Goal: Task Accomplishment & Management: Use online tool/utility

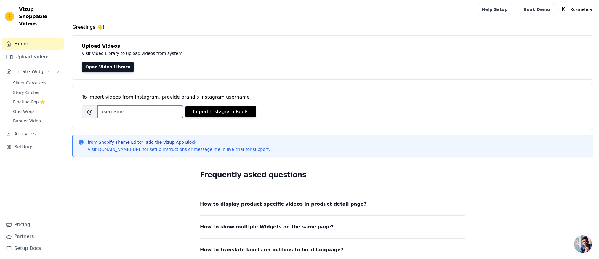
click at [159, 112] on input "Brand's Instagram Username" at bounding box center [140, 111] width 85 height 12
click at [34, 80] on span "Slider Carousels" at bounding box center [29, 83] width 33 height 6
click at [107, 67] on link "Open Video Library" at bounding box center [108, 67] width 52 height 11
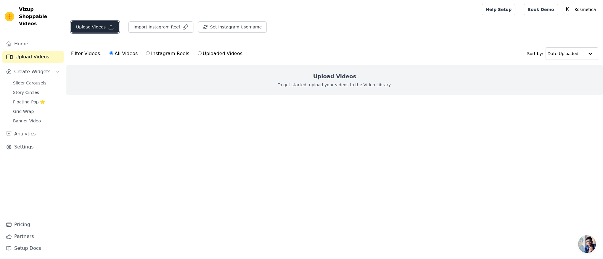
click at [96, 28] on button "Upload Videos" at bounding box center [95, 26] width 48 height 11
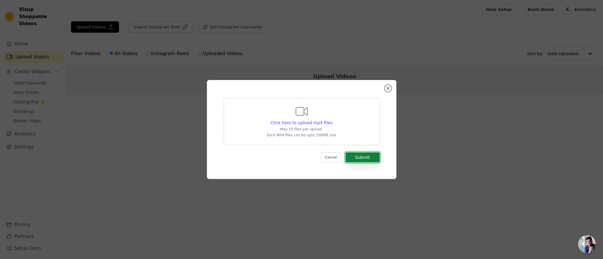
click at [360, 157] on button "Submit" at bounding box center [362, 157] width 34 height 10
click at [319, 120] on span "Click here to upload mp4 files" at bounding box center [302, 122] width 62 height 5
click at [332, 120] on input "Click here to upload mp4 files Max 10 files per upload. Each MP4 files can be u…" at bounding box center [332, 119] width 0 height 0
click at [311, 122] on span "Click here to upload mp4 files" at bounding box center [302, 122] width 62 height 5
click at [332, 120] on input "Click here to upload mp4 files Max 10 files per upload. Each MP4 files can be u…" at bounding box center [332, 119] width 0 height 0
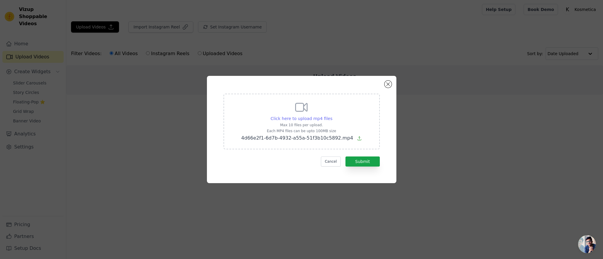
click at [315, 118] on span "Click here to upload mp4 files" at bounding box center [302, 118] width 62 height 5
click at [332, 115] on input "Click here to upload mp4 files Max 10 files per upload. Each MP4 files can be u…" at bounding box center [332, 115] width 0 height 0
click at [313, 116] on span "Click here to upload mp4 files" at bounding box center [302, 118] width 62 height 5
click at [332, 115] on input "Click here to upload mp4 files Max 10 files per upload. Each MP4 files can be u…" at bounding box center [332, 115] width 0 height 0
type input "C:\fakepath\85ed50ab-3dc6-4269-8a2b-6986c0a995bc.mp4"
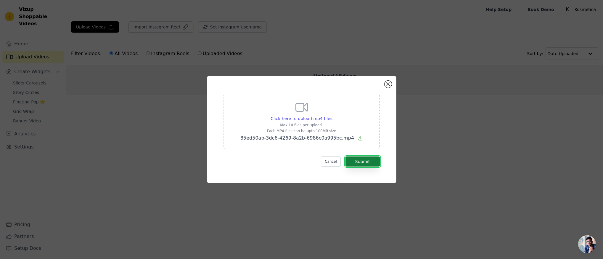
click at [363, 159] on button "Submit" at bounding box center [362, 161] width 34 height 10
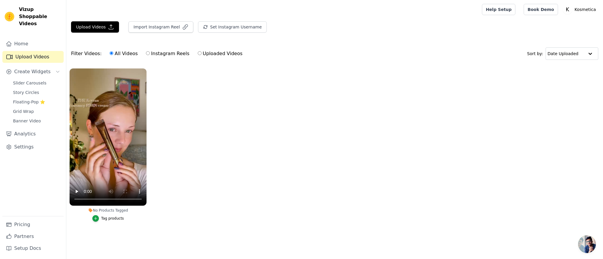
click at [108, 218] on div "Tag products" at bounding box center [112, 218] width 23 height 5
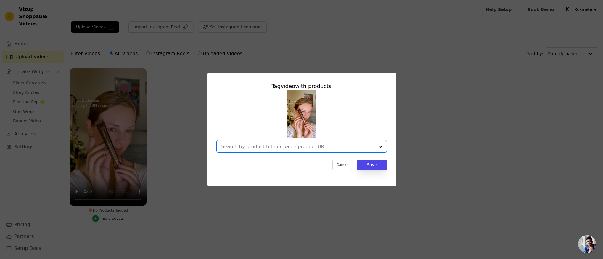
click at [254, 148] on input "No Products Tagged Tag video with products Option undefined, selected. Select i…" at bounding box center [297, 147] width 153 height 6
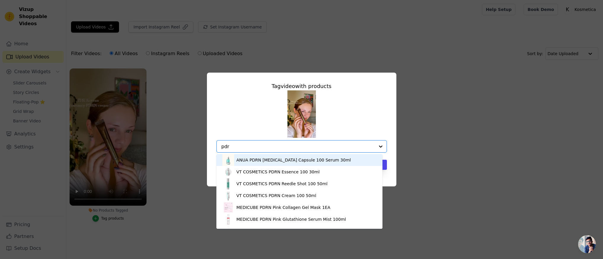
type input "pdrn"
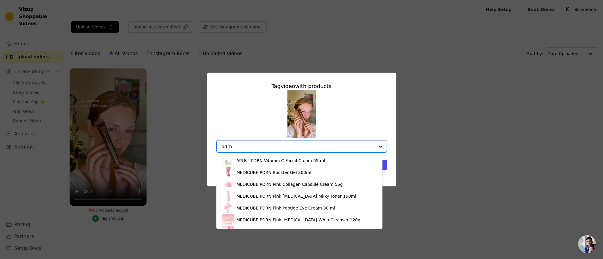
scroll to position [127, 0]
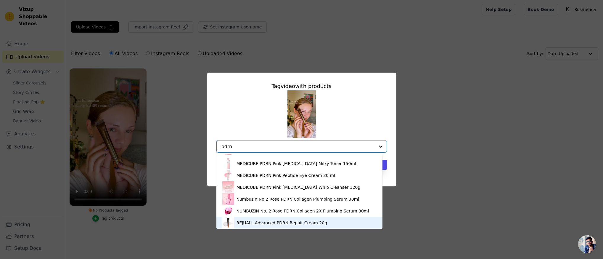
click at [341, 222] on div "REJUALL Advanced PDRN Repair Cream 20g" at bounding box center [299, 223] width 154 height 12
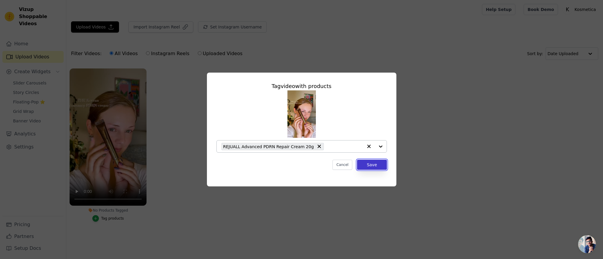
click at [373, 165] on button "Save" at bounding box center [372, 165] width 30 height 10
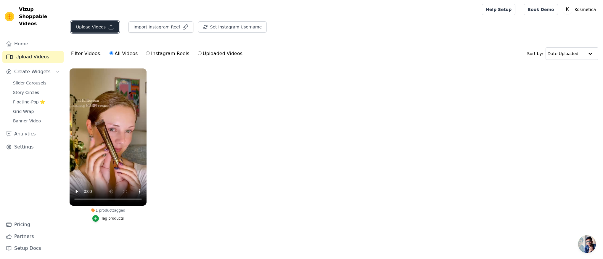
click at [106, 27] on button "Upload Videos" at bounding box center [95, 26] width 48 height 11
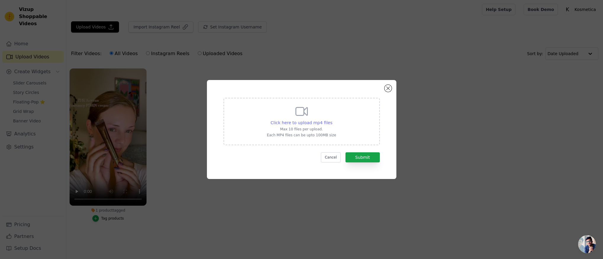
click at [313, 121] on span "Click here to upload mp4 files" at bounding box center [302, 122] width 62 height 5
click at [332, 120] on input "Click here to upload mp4 files Max 10 files per upload. Each MP4 files can be u…" at bounding box center [332, 119] width 0 height 0
type input "C:\fakepath\4d66e2f1-6d7b-4932-a55a-51f3b10c5892.mp4"
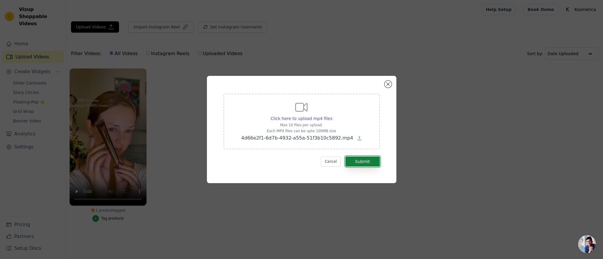
click at [363, 162] on button "Submit" at bounding box center [362, 161] width 34 height 10
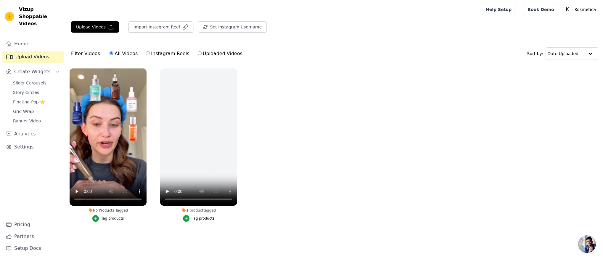
click at [115, 219] on div "Tag products" at bounding box center [112, 218] width 23 height 5
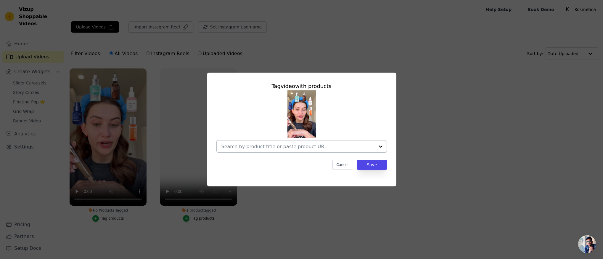
click at [263, 146] on input "No Products Tagged Tag video with products Cancel Save Tag products" at bounding box center [297, 147] width 153 height 6
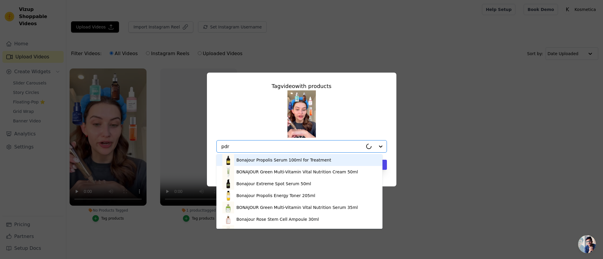
type input "pdrn"
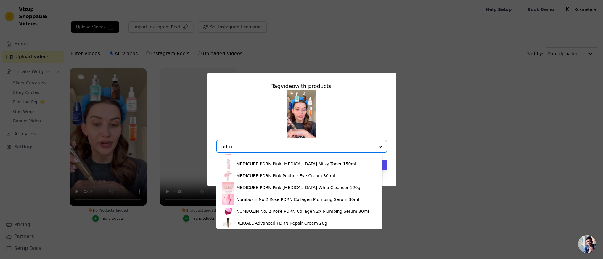
scroll to position [127, 0]
click at [346, 224] on div "REJUALL Advanced PDRN Repair Cream 20g" at bounding box center [299, 223] width 154 height 12
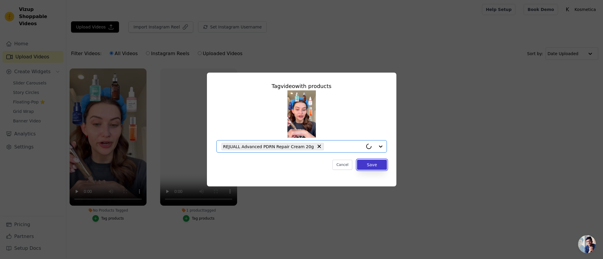
click at [369, 169] on button "Save" at bounding box center [372, 165] width 30 height 10
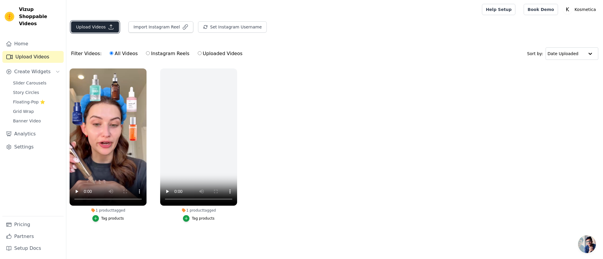
click at [91, 28] on button "Upload Videos" at bounding box center [95, 26] width 48 height 11
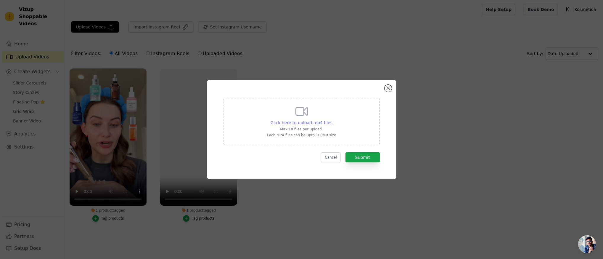
click at [301, 122] on span "Click here to upload mp4 files" at bounding box center [302, 122] width 62 height 5
click at [332, 120] on input "Click here to upload mp4 files Max 10 files per upload. Each MP4 files can be u…" at bounding box center [332, 119] width 0 height 0
type input "C:\fakepath\0f3dec9d-f9b6-44b2-8d94-96e63cfeebe4.mp4"
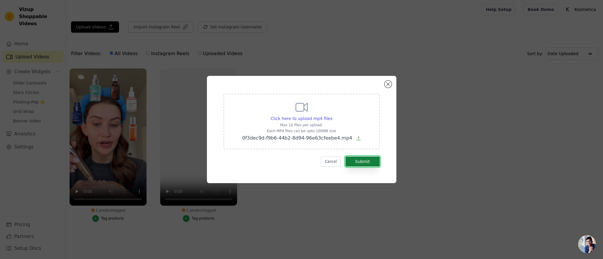
click at [372, 161] on button "Submit" at bounding box center [362, 161] width 34 height 10
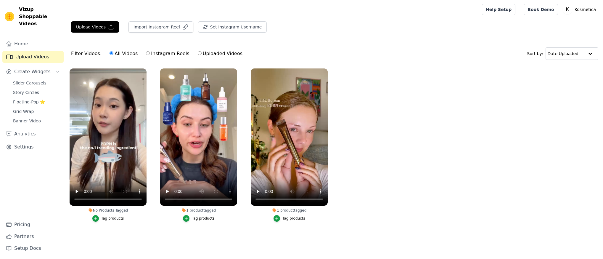
click at [117, 217] on div "Tag products" at bounding box center [112, 218] width 23 height 5
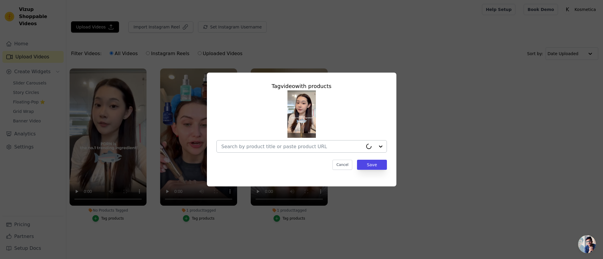
click at [311, 147] on input "No Products Tagged Tag video with products Cancel Save Tag products" at bounding box center [291, 147] width 141 height 6
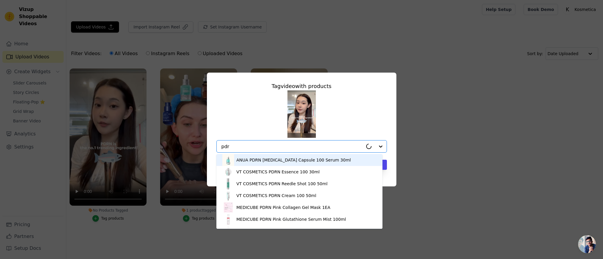
type input "pdrn"
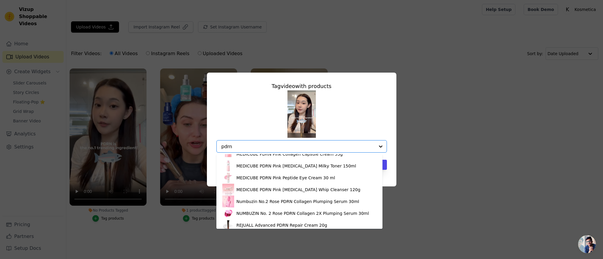
scroll to position [127, 0]
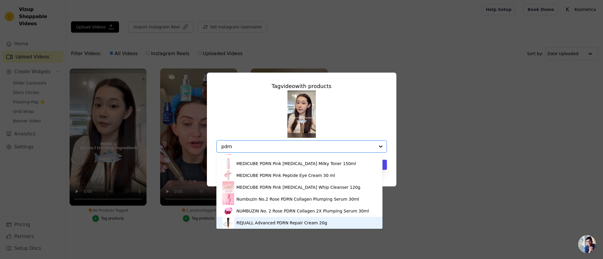
click at [350, 225] on div "REJUALL Advanced PDRN Repair Cream 20g" at bounding box center [299, 223] width 154 height 12
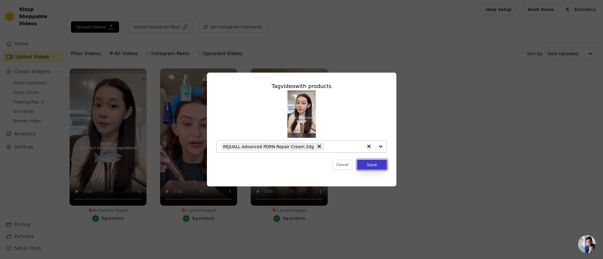
click at [369, 163] on button "Save" at bounding box center [372, 165] width 30 height 10
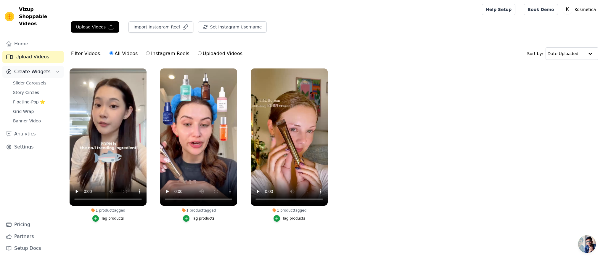
click at [59, 69] on icon "Sidebar" at bounding box center [57, 71] width 5 height 5
click at [55, 79] on link "Slider Carousels" at bounding box center [36, 83] width 54 height 8
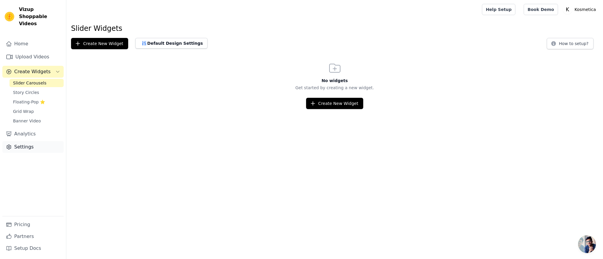
click at [42, 144] on link "Settings" at bounding box center [32, 147] width 61 height 12
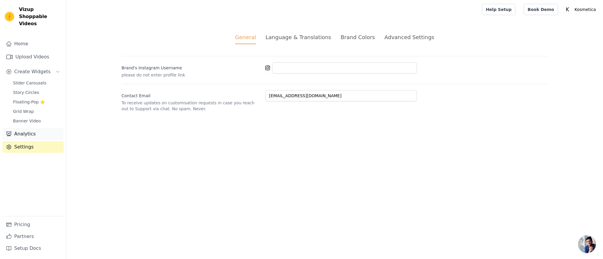
click at [41, 132] on link "Analytics" at bounding box center [32, 134] width 61 height 12
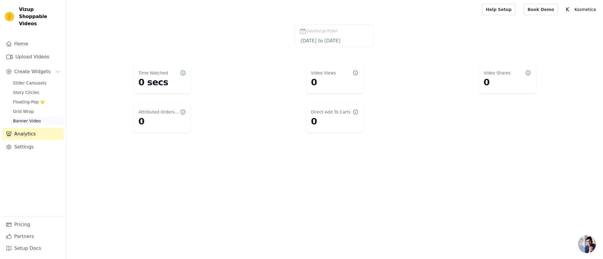
click at [43, 117] on link "Banner Video" at bounding box center [36, 121] width 54 height 8
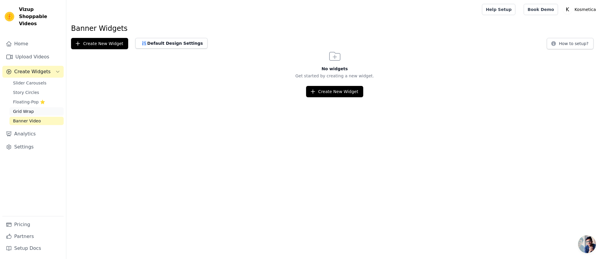
click at [41, 107] on link "Grid Wrap" at bounding box center [36, 111] width 54 height 8
click at [39, 99] on span "Floating-Pop ⭐" at bounding box center [29, 102] width 32 height 6
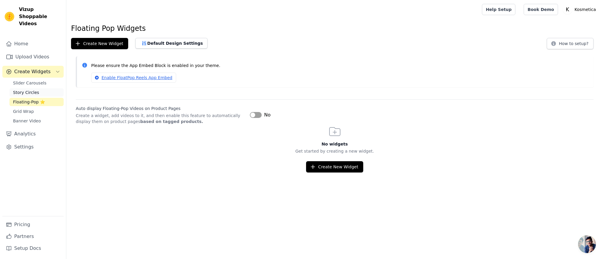
click at [39, 88] on link "Story Circles" at bounding box center [36, 92] width 54 height 8
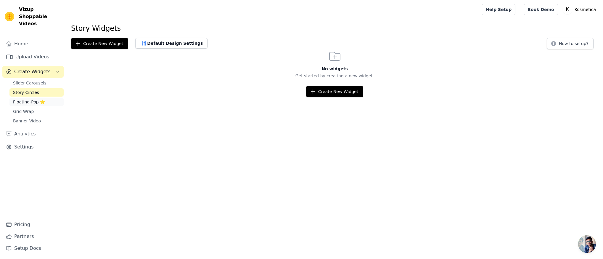
click at [38, 99] on span "Floating-Pop ⭐" at bounding box center [29, 102] width 32 height 6
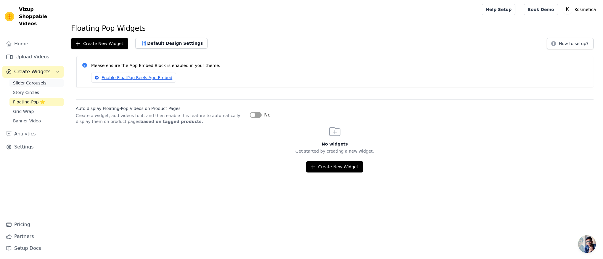
click at [38, 80] on span "Slider Carousels" at bounding box center [29, 83] width 33 height 6
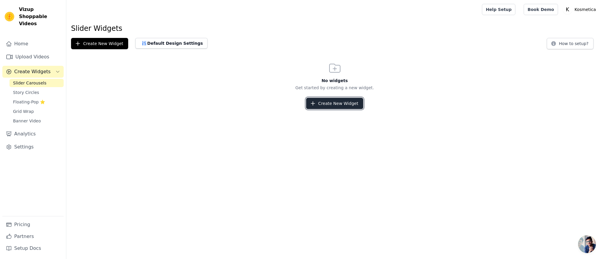
click at [345, 101] on button "Create New Widget" at bounding box center [334, 103] width 57 height 11
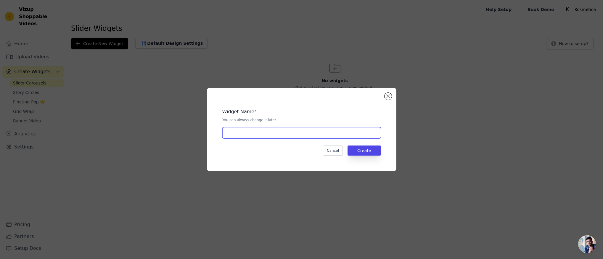
click at [271, 136] on input "text" at bounding box center [301, 132] width 159 height 11
click at [257, 134] on input "text" at bounding box center [301, 132] width 159 height 11
type input "Dr Rejuall"
click at [363, 154] on button "Create" at bounding box center [364, 150] width 33 height 10
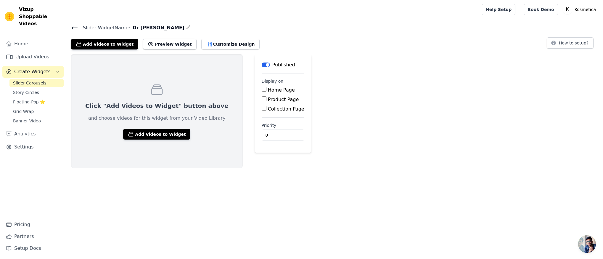
click at [268, 101] on label "Product Page" at bounding box center [283, 99] width 31 height 6
click at [262, 101] on input "Product Page" at bounding box center [264, 98] width 5 height 5
checkbox input "true"
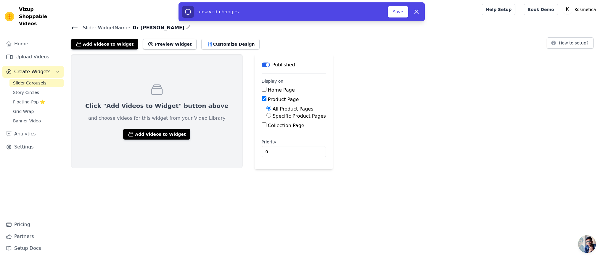
click at [273, 115] on label "Specific Product Pages" at bounding box center [299, 116] width 53 height 6
click at [266, 115] on input "Specific Product Pages" at bounding box center [268, 115] width 5 height 5
radio input "true"
click at [268, 127] on button "Select Products" at bounding box center [286, 129] width 40 height 10
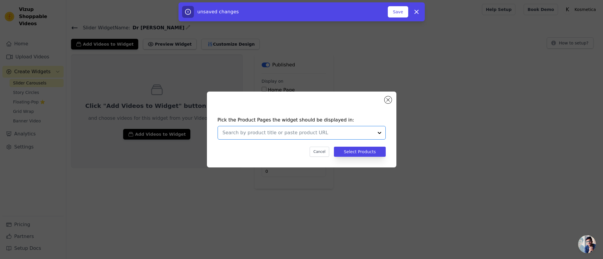
click at [267, 132] on input "text" at bounding box center [298, 132] width 151 height 7
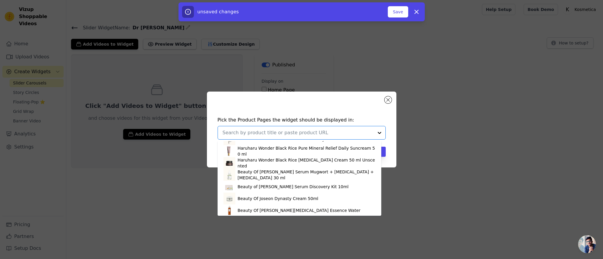
scroll to position [1111, 0]
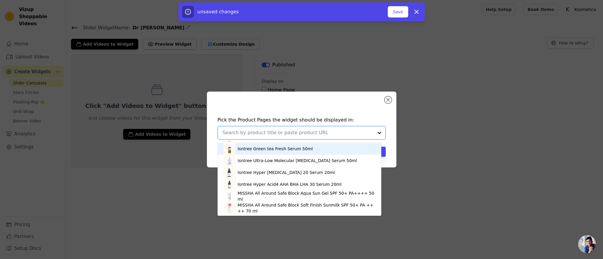
click at [248, 134] on input "text" at bounding box center [298, 132] width 151 height 7
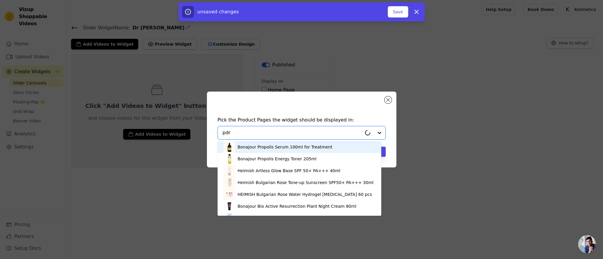
type input "pdrn"
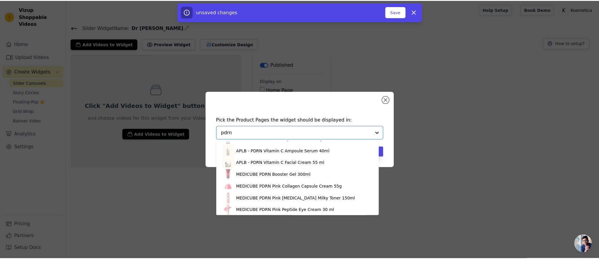
scroll to position [128, 0]
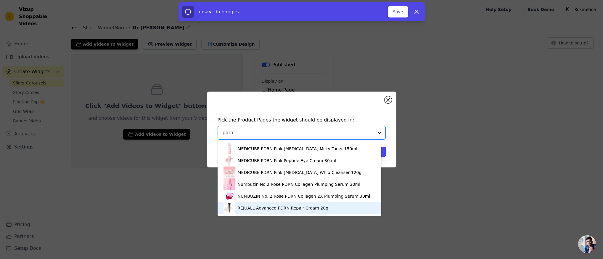
click at [330, 205] on div "REJUALL Advanced PDRN Repair Cream 20g" at bounding box center [299, 208] width 152 height 12
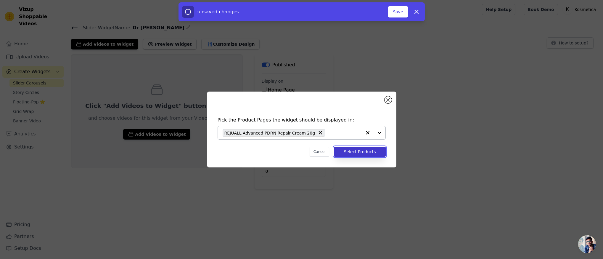
click at [357, 155] on button "Select Products" at bounding box center [360, 152] width 52 height 10
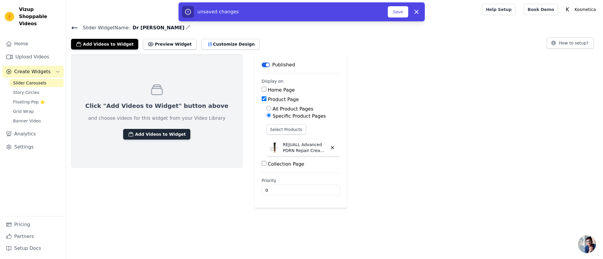
click at [147, 136] on button "Add Videos to Widget" at bounding box center [156, 134] width 67 height 11
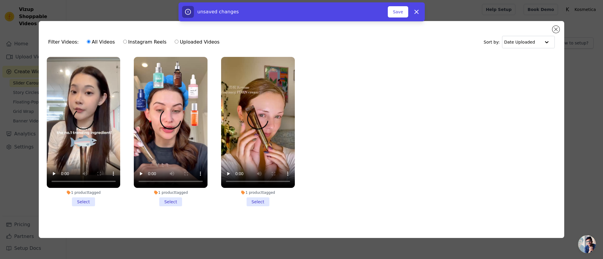
click at [87, 200] on li "1 product tagged Select" at bounding box center [84, 131] width 74 height 149
click at [0, 0] on input "1 product tagged Select" at bounding box center [0, 0] width 0 height 0
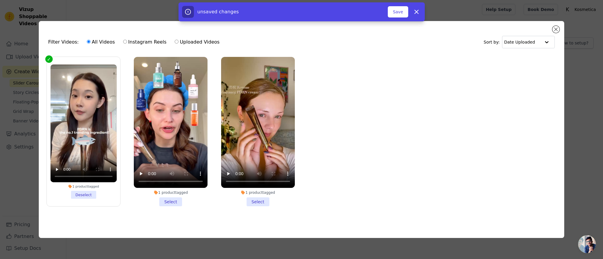
click at [168, 201] on li "1 product tagged Select" at bounding box center [171, 131] width 74 height 149
click at [0, 0] on input "1 product tagged Select" at bounding box center [0, 0] width 0 height 0
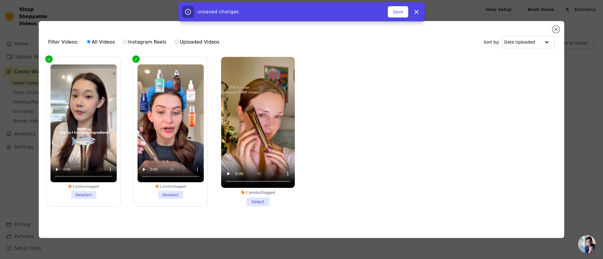
click at [252, 197] on li "1 product tagged Select" at bounding box center [258, 131] width 74 height 149
click at [0, 0] on input "1 product tagged Select" at bounding box center [0, 0] width 0 height 0
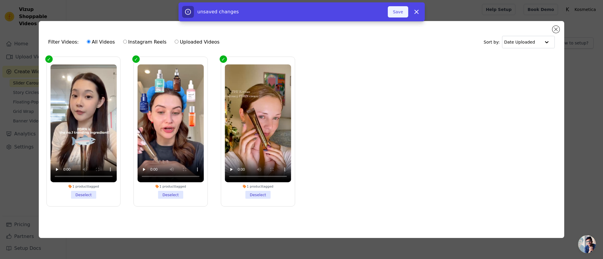
click at [401, 14] on button "Save" at bounding box center [398, 11] width 20 height 11
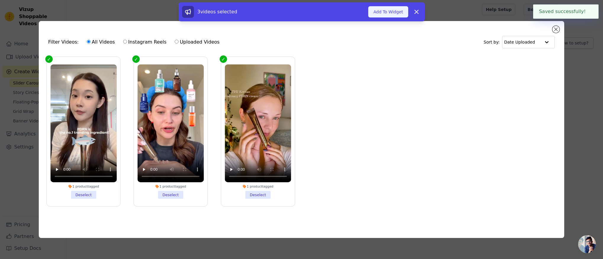
click at [392, 12] on button "Add To Widget" at bounding box center [388, 11] width 40 height 11
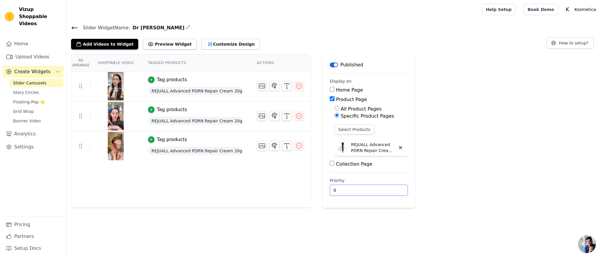
click at [349, 193] on input "0" at bounding box center [369, 189] width 78 height 11
click at [395, 192] on input "0" at bounding box center [369, 189] width 78 height 11
click at [392, 188] on input "1" at bounding box center [369, 189] width 78 height 11
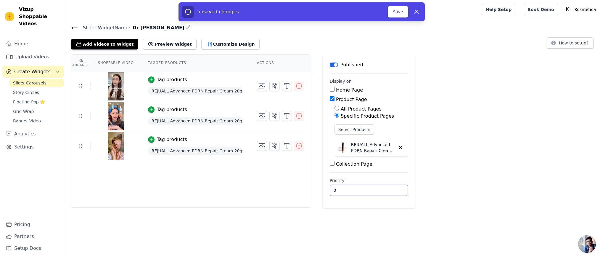
type input "0"
click at [391, 192] on input "0" at bounding box center [369, 189] width 78 height 11
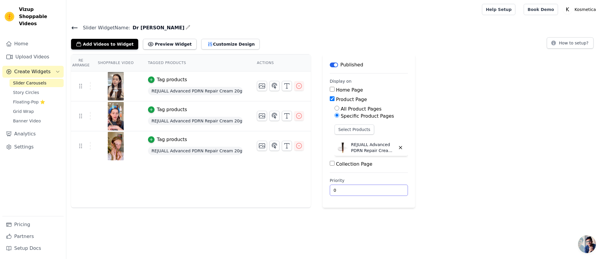
click at [384, 207] on html "Vizup Shoppable Videos Home Upload Videos Create Widgets Slider Carousels Story…" at bounding box center [301, 103] width 603 height 207
click at [172, 46] on button "Preview Widget" at bounding box center [169, 44] width 53 height 11
click at [206, 44] on button "Customize Design" at bounding box center [230, 44] width 58 height 11
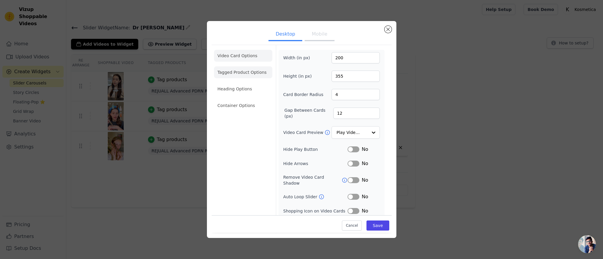
click at [234, 71] on li "Tagged Product Options" at bounding box center [243, 72] width 58 height 12
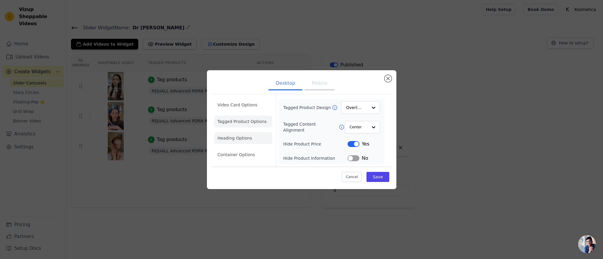
click at [235, 138] on li "Heading Options" at bounding box center [243, 138] width 58 height 12
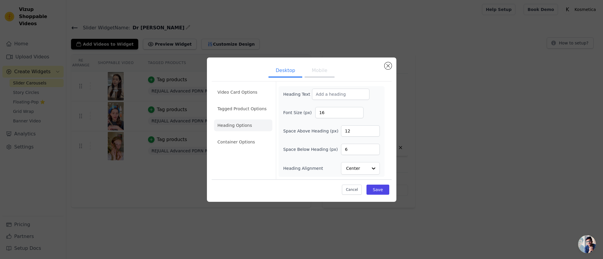
click at [246, 143] on li "Container Options" at bounding box center [243, 142] width 58 height 12
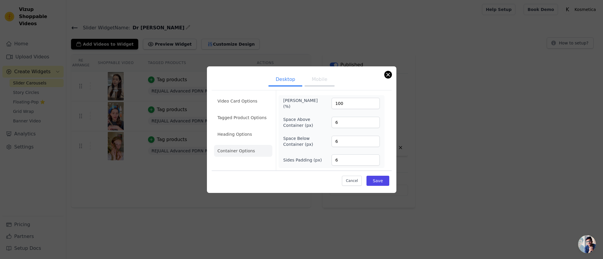
click at [244, 105] on li "Video Card Options" at bounding box center [243, 101] width 58 height 12
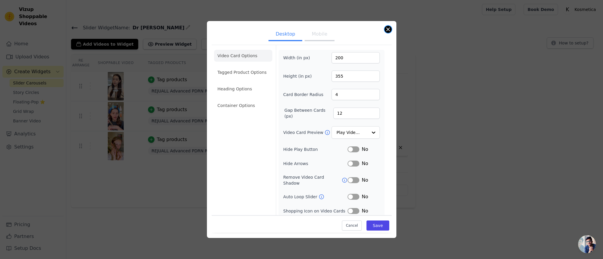
click at [387, 27] on button "Close modal" at bounding box center [388, 29] width 7 height 7
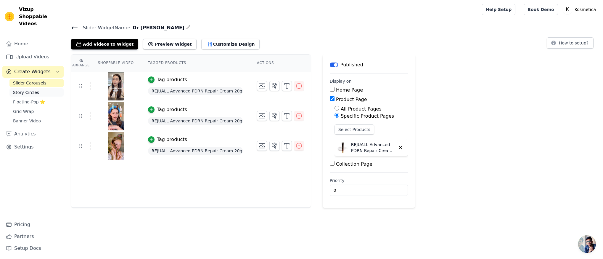
click at [44, 88] on link "Story Circles" at bounding box center [36, 92] width 54 height 8
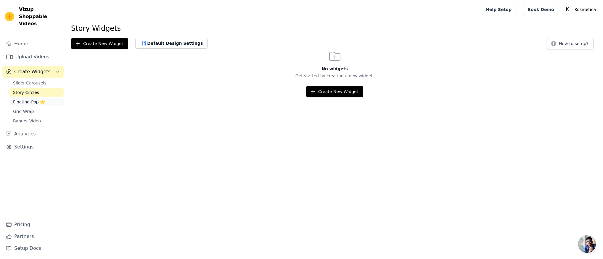
click at [44, 98] on link "Floating-Pop ⭐" at bounding box center [36, 102] width 54 height 8
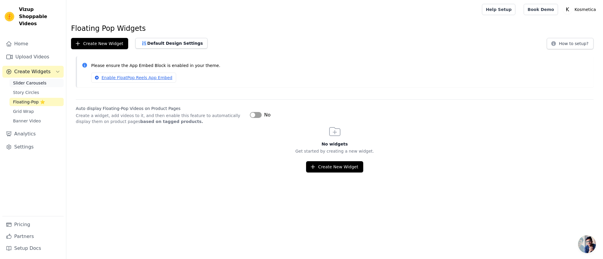
click at [46, 79] on link "Slider Carousels" at bounding box center [36, 83] width 54 height 8
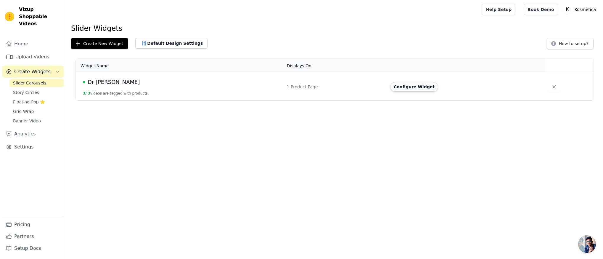
click at [404, 89] on button "Configure Widget" at bounding box center [414, 86] width 48 height 9
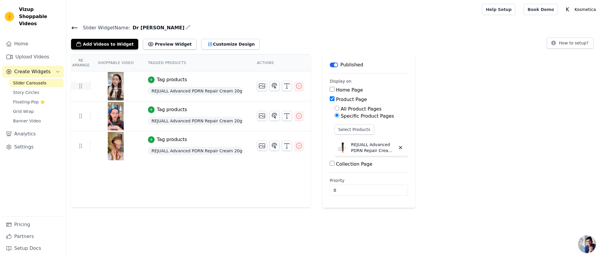
click at [83, 88] on icon at bounding box center [80, 85] width 7 height 7
click at [37, 40] on link "Home" at bounding box center [32, 44] width 61 height 12
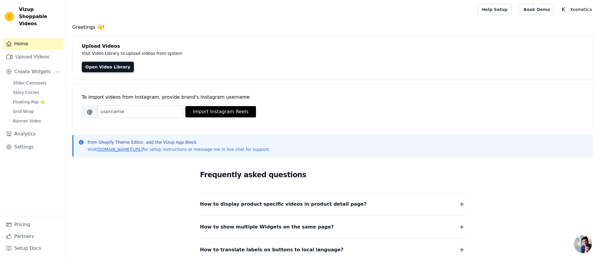
click at [37, 40] on link "Home" at bounding box center [32, 44] width 61 height 12
click at [43, 10] on span "Vizup Shoppable Videos" at bounding box center [40, 16] width 42 height 21
click at [213, 204] on span "How to display product specific videos in product detail page?" at bounding box center [283, 204] width 166 height 8
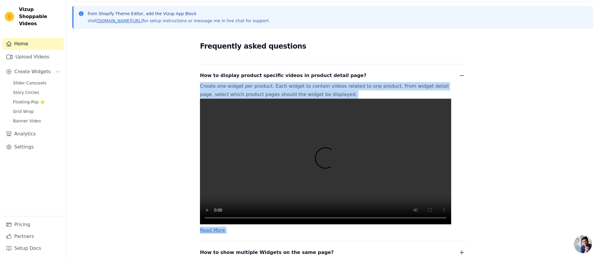
scroll to position [131, 0]
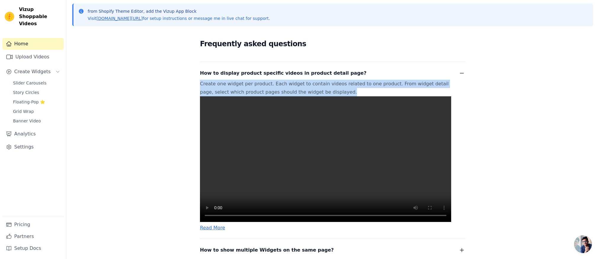
drag, startPoint x: 186, startPoint y: 214, endPoint x: 165, endPoint y: 158, distance: 59.9
click at [165, 159] on div "Frequently asked questions How to display product specific videos in product de…" at bounding box center [332, 169] width 379 height 276
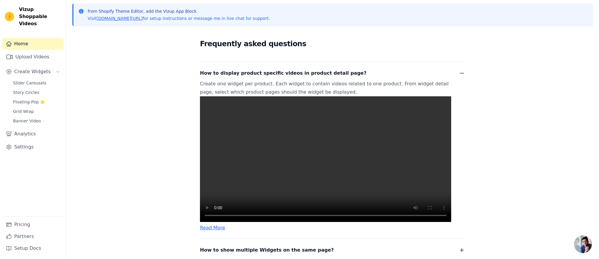
click at [164, 158] on div "Frequently asked questions How to display product specific videos in product de…" at bounding box center [332, 169] width 379 height 276
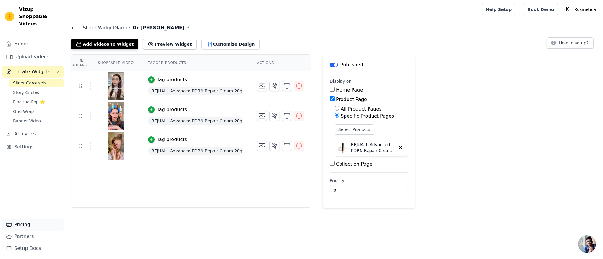
click at [43, 227] on link "Pricing" at bounding box center [32, 224] width 61 height 12
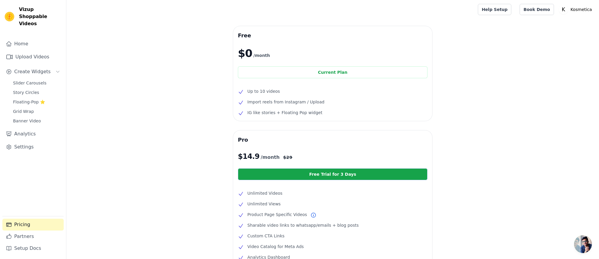
click at [582, 240] on span "Open chat" at bounding box center [583, 244] width 18 height 18
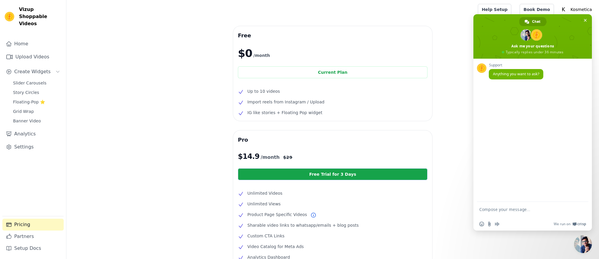
click at [511, 213] on textarea "Compose your message..." at bounding box center [526, 212] width 94 height 11
type textarea "hi"
click at [43, 80] on span "Slider Carousels" at bounding box center [29, 83] width 33 height 6
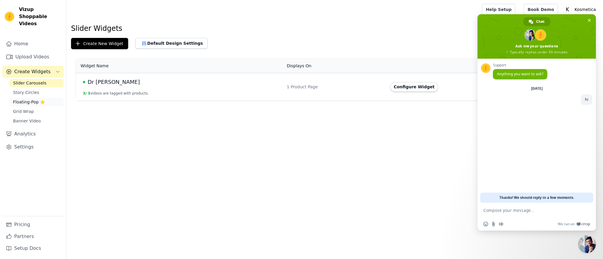
click at [47, 98] on link "Floating-Pop ⭐" at bounding box center [36, 102] width 54 height 8
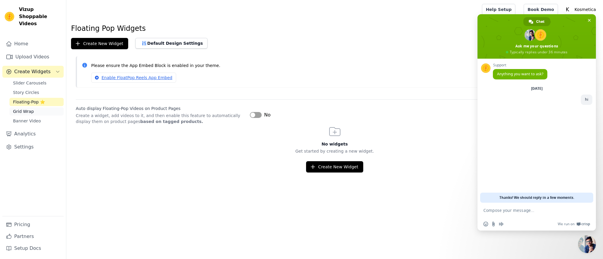
click at [49, 107] on link "Grid Wrap" at bounding box center [36, 111] width 54 height 8
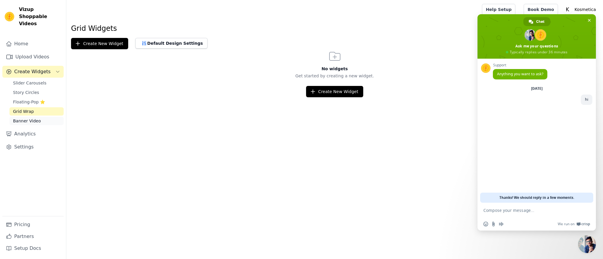
click at [40, 117] on link "Banner Video" at bounding box center [36, 121] width 54 height 8
click at [38, 40] on link "Home" at bounding box center [32, 44] width 61 height 12
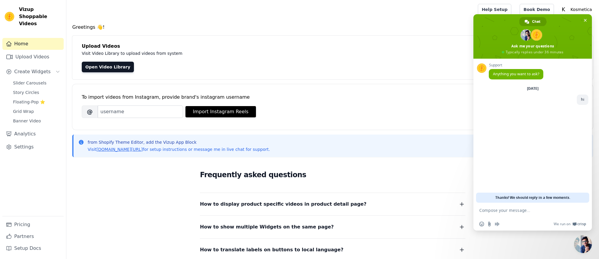
click at [228, 206] on span "How to display product specific videos in product detail page?" at bounding box center [283, 204] width 166 height 8
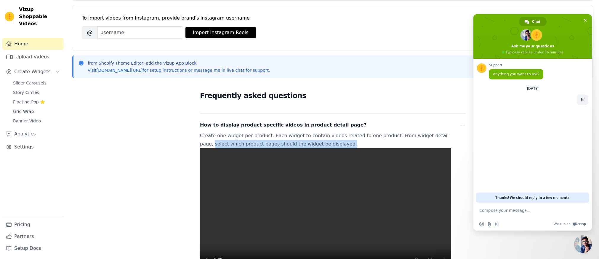
scroll to position [190, 0]
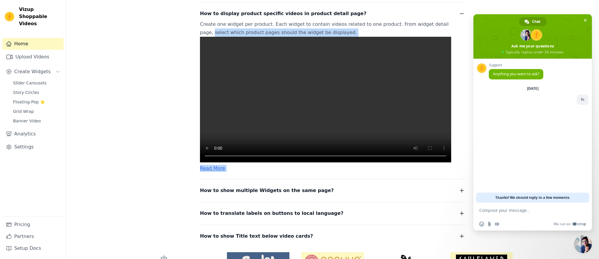
drag, startPoint x: 175, startPoint y: 219, endPoint x: 160, endPoint y: 173, distance: 48.1
click at [160, 176] on div "Frequently asked questions How to display product specific videos in product de…" at bounding box center [332, 109] width 379 height 276
click at [159, 156] on div "Frequently asked questions How to display product specific videos in product de…" at bounding box center [332, 109] width 379 height 276
click at [281, 194] on span "How to show multiple Widgets on the same page?" at bounding box center [267, 190] width 134 height 8
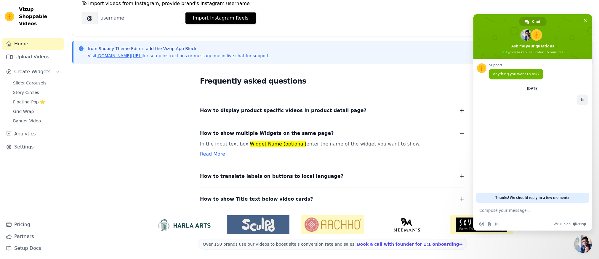
scroll to position [94, 0]
click at [168, 135] on div "Frequently asked questions How to display product specific videos in product de…" at bounding box center [332, 139] width 379 height 142
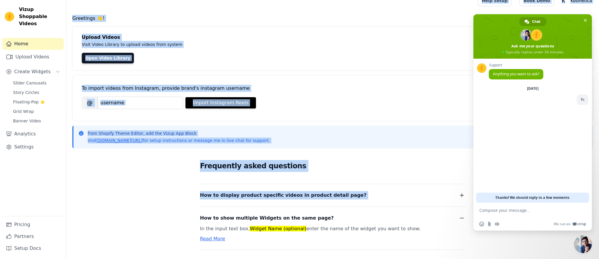
scroll to position [0, 0]
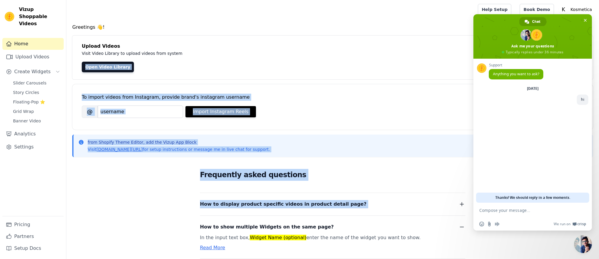
drag, startPoint x: 169, startPoint y: 139, endPoint x: 185, endPoint y: 86, distance: 55.5
click at [185, 86] on div "Greetings 👋! Upload Videos Visit Video Library to upload videos from system Ope…" at bounding box center [332, 188] width 532 height 329
click at [153, 125] on div "To import videos from Instagram, provide brand's instagram username Brand's Ins…" at bounding box center [332, 107] width 520 height 46
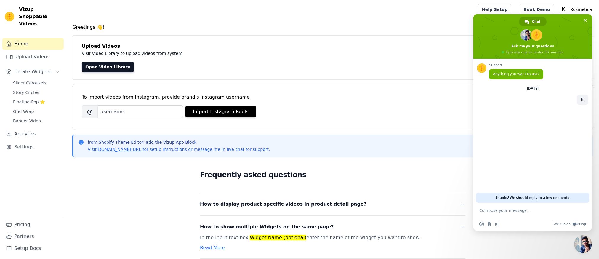
click at [52, 80] on div "Slider Carousels Story Circles Floating-Pop ⭐ Grid Wrap Banner Video" at bounding box center [36, 102] width 54 height 46
click at [50, 79] on link "Slider Carousels" at bounding box center [36, 83] width 54 height 8
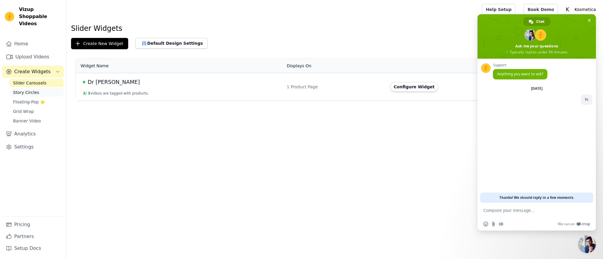
click at [50, 88] on link "Story Circles" at bounding box center [36, 92] width 54 height 8
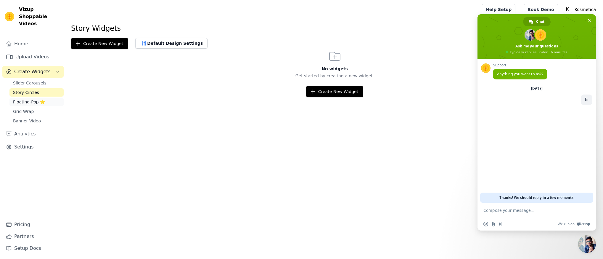
click at [50, 98] on link "Floating-Pop ⭐" at bounding box center [36, 102] width 54 height 8
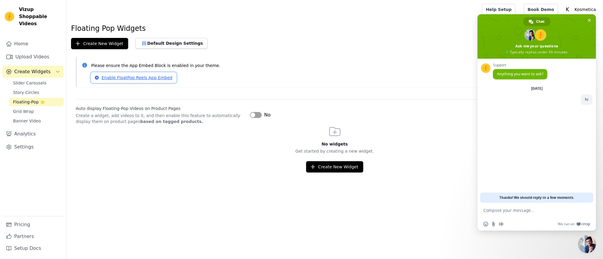
click at [137, 78] on link "Enable FloatPop Reels App Embed" at bounding box center [133, 78] width 85 height 10
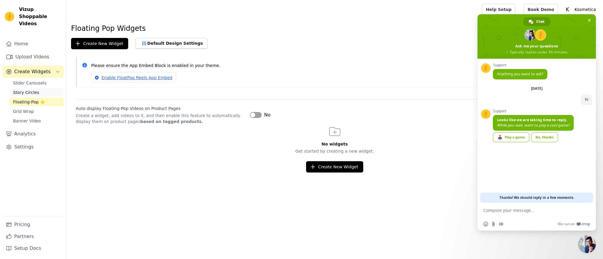
click at [25, 89] on span "Story Circles" at bounding box center [26, 92] width 26 height 6
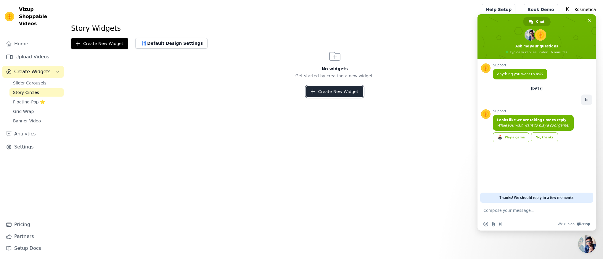
click at [339, 90] on button "Create New Widget" at bounding box center [334, 91] width 57 height 11
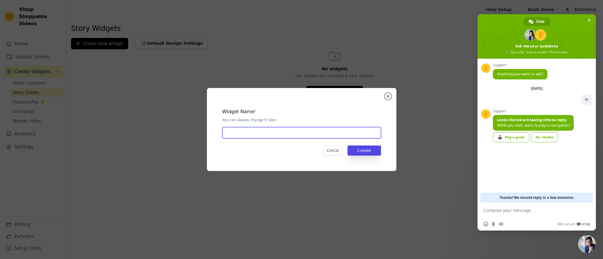
click at [311, 136] on input "text" at bounding box center [301, 132] width 159 height 11
type input "rejual cirle"
click at [369, 151] on button "Create" at bounding box center [364, 150] width 33 height 10
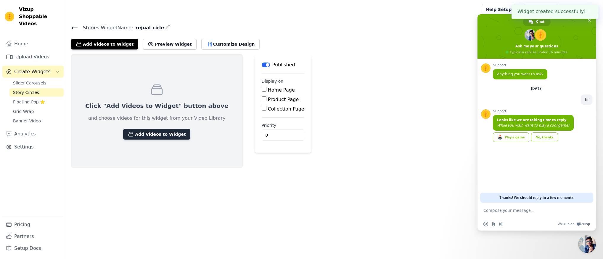
click at [155, 136] on button "Add Videos to Widget" at bounding box center [156, 134] width 67 height 11
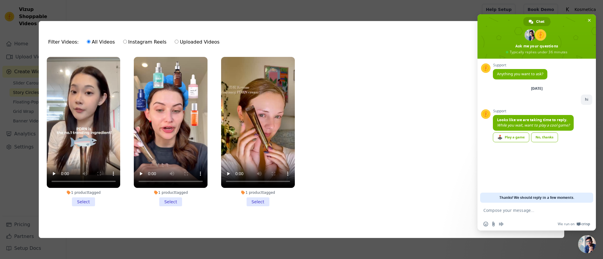
click at [90, 198] on li "1 product tagged Select" at bounding box center [84, 131] width 74 height 149
click at [0, 0] on input "1 product tagged Select" at bounding box center [0, 0] width 0 height 0
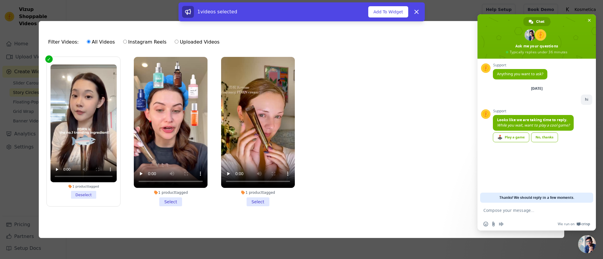
click at [182, 202] on li "1 product tagged Select" at bounding box center [171, 131] width 74 height 149
click at [0, 0] on input "1 product tagged Select" at bounding box center [0, 0] width 0 height 0
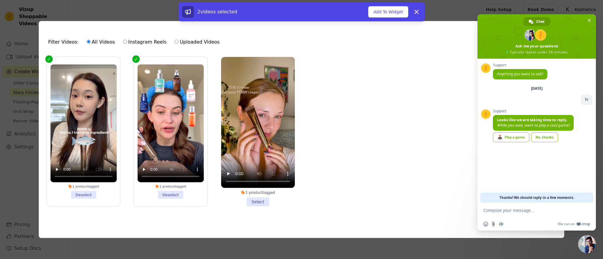
click at [259, 201] on li "1 product tagged Select" at bounding box center [258, 131] width 74 height 149
click at [0, 0] on input "1 product tagged Select" at bounding box center [0, 0] width 0 height 0
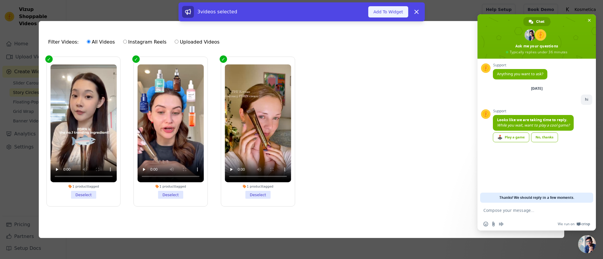
click at [384, 8] on button "Add To Widget" at bounding box center [388, 11] width 40 height 11
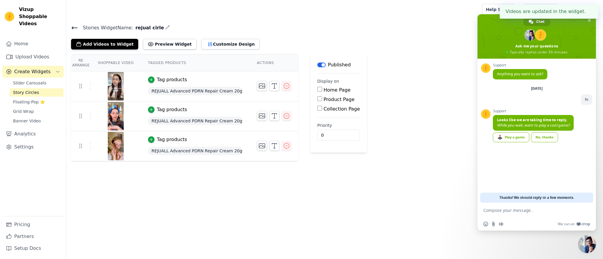
click at [343, 96] on label "Product Page" at bounding box center [339, 99] width 31 height 6
click at [322, 96] on input "Product Page" at bounding box center [319, 98] width 5 height 5
checkbox input "true"
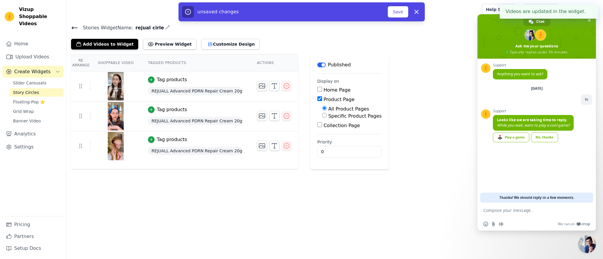
click at [338, 118] on label "Specific Product Pages" at bounding box center [354, 116] width 53 height 6
click at [327, 118] on input "Specific Product Pages" at bounding box center [324, 115] width 5 height 5
radio input "true"
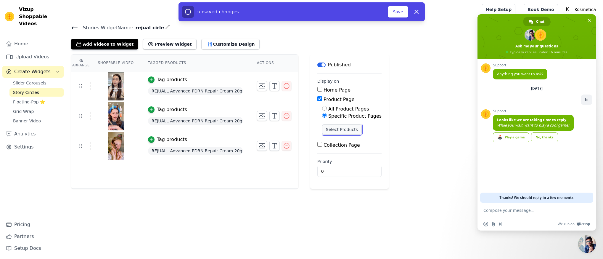
click at [341, 127] on button "Select Products" at bounding box center [342, 129] width 40 height 10
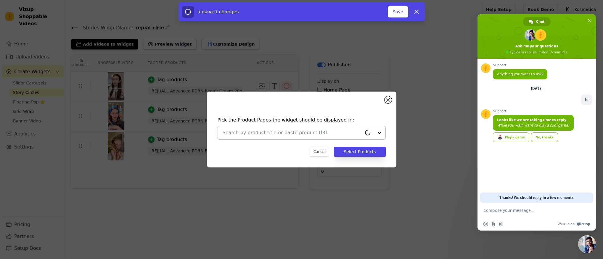
click at [289, 131] on input "text" at bounding box center [292, 132] width 139 height 7
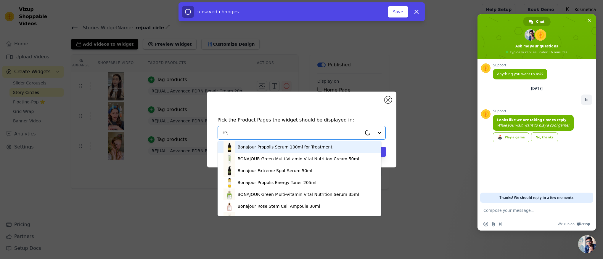
type input "reju"
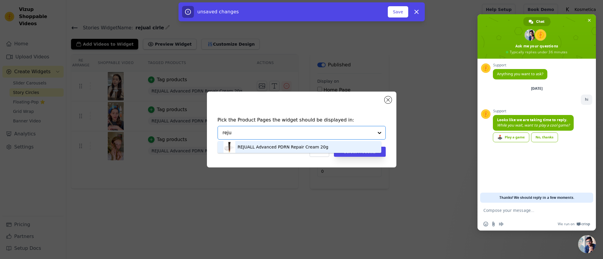
click at [283, 146] on div "REJUALL Advanced PDRN Repair Cream 20g" at bounding box center [283, 147] width 91 height 6
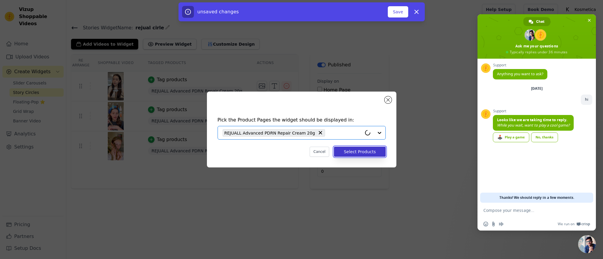
click at [349, 152] on button "Select Products" at bounding box center [360, 152] width 52 height 10
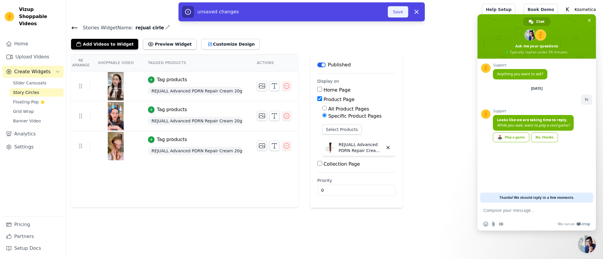
click at [395, 14] on button "Save" at bounding box center [398, 11] width 20 height 11
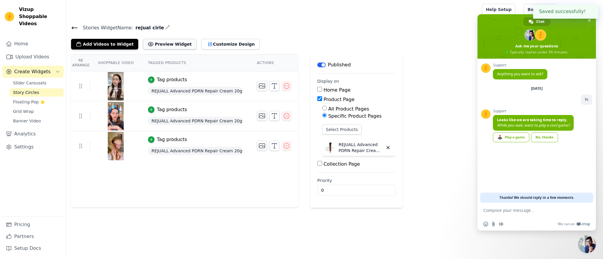
click at [162, 47] on button "Preview Widget" at bounding box center [169, 44] width 53 height 11
click at [44, 98] on link "Floating-Pop ⭐" at bounding box center [36, 102] width 54 height 8
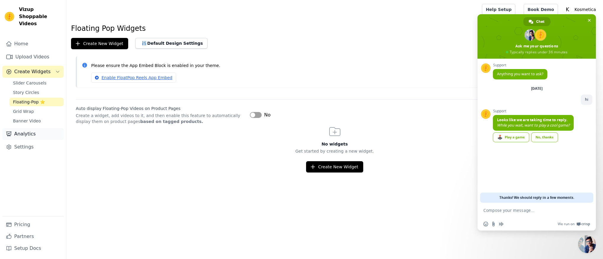
click at [29, 129] on link "Analytics" at bounding box center [32, 134] width 61 height 12
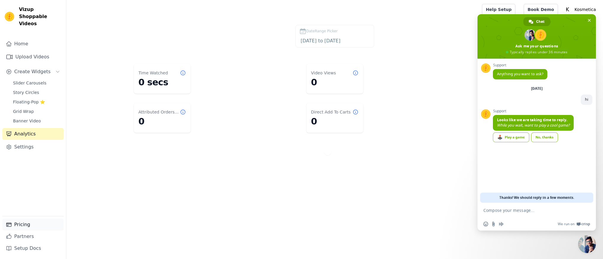
click at [42, 229] on link "Pricing" at bounding box center [32, 224] width 61 height 12
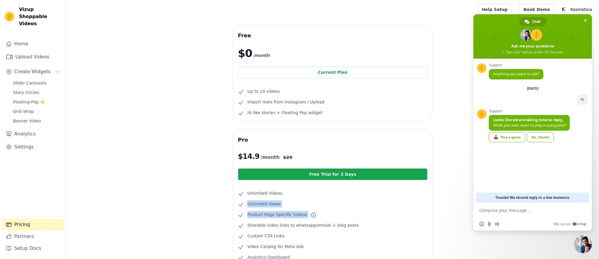
drag, startPoint x: 244, startPoint y: 198, endPoint x: 244, endPoint y: 226, distance: 28.4
click at [244, 226] on ul "Unlimited Videos Unlimited Views Product Page Specific Videos Sharable video li…" at bounding box center [332, 224] width 189 height 71
click at [244, 226] on li "Sharable video links to whatsapp/emails + blog posts" at bounding box center [332, 224] width 189 height 7
click at [247, 219] on ul "Unlimited Videos Unlimited Views Product Page Specific Videos Sharable video li…" at bounding box center [332, 224] width 189 height 71
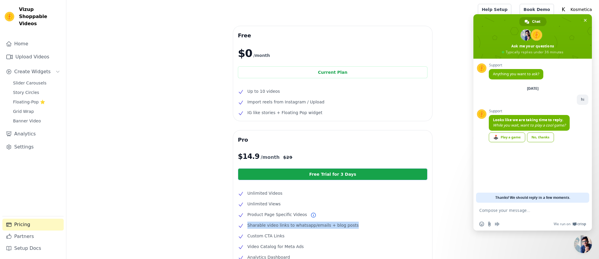
click at [247, 219] on ul "Unlimited Videos Unlimited Views Product Page Specific Videos Sharable video li…" at bounding box center [332, 224] width 189 height 71
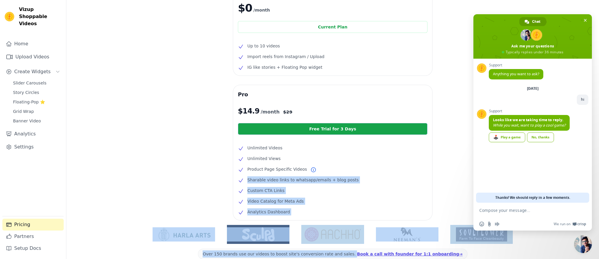
scroll to position [55, 0]
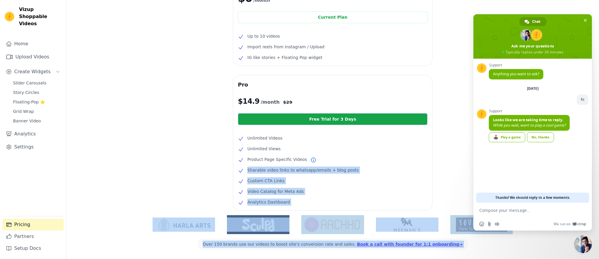
drag, startPoint x: 247, startPoint y: 219, endPoint x: 242, endPoint y: 218, distance: 5.4
click at [245, 235] on div "Free $0 /month Current Plan Up to 10 videos Import reels from Instagram / Uploa…" at bounding box center [332, 126] width 532 height 311
click at [241, 208] on div "Pro $ 14.9 /month $ 29 Free Trial for 3 Days Unlimited Videos Unlimited Views P…" at bounding box center [332, 142] width 199 height 135
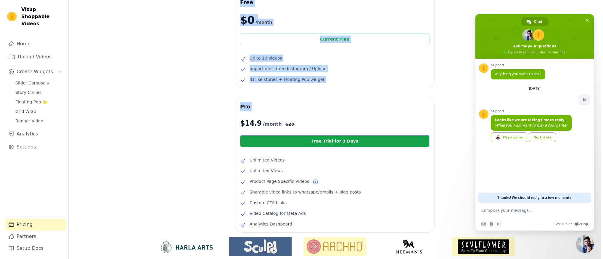
scroll to position [0, 0]
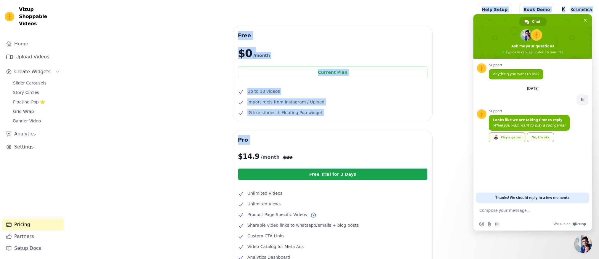
drag, startPoint x: 234, startPoint y: 86, endPoint x: 214, endPoint y: 52, distance: 39.4
click at [234, 0] on div "Open sidebar Help Setup Book Demo Open user menu K Kosmetica Settings Help Docs…" at bounding box center [299, 168] width 599 height 337
click at [207, 65] on div "Free $0 /month Current Plan Up to 10 videos Import reels from Instagram / Uploa…" at bounding box center [332, 181] width 532 height 311
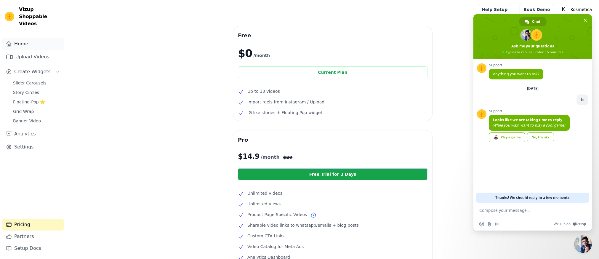
click at [39, 38] on link "Home" at bounding box center [32, 44] width 61 height 12
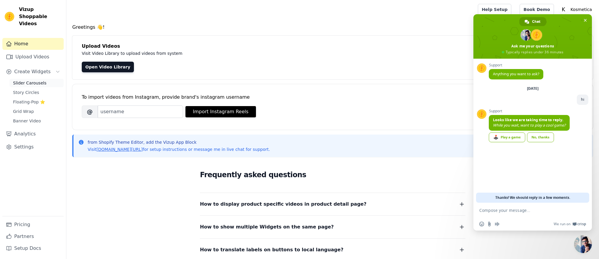
click at [17, 80] on span "Slider Carousels" at bounding box center [29, 83] width 33 height 6
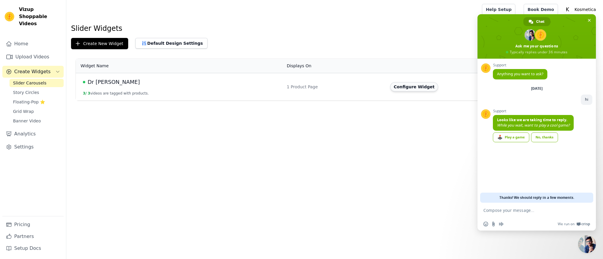
click at [410, 84] on button "Configure Widget" at bounding box center [414, 86] width 48 height 9
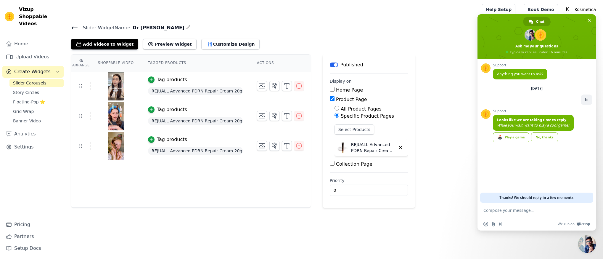
click at [338, 89] on label "Home Page" at bounding box center [349, 90] width 27 height 6
click at [334, 89] on input "Home Page" at bounding box center [332, 89] width 5 height 5
checkbox input "true"
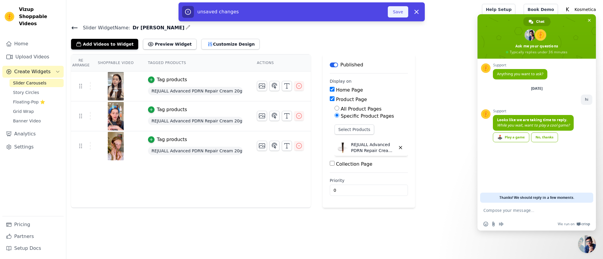
click at [391, 17] on button "Save" at bounding box center [398, 11] width 20 height 11
click at [393, 13] on div at bounding box center [273, 9] width 404 height 19
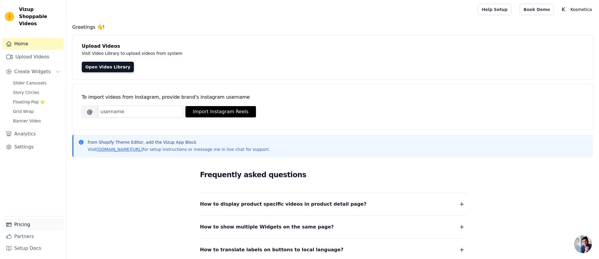
click at [32, 221] on link "Pricing" at bounding box center [32, 224] width 61 height 12
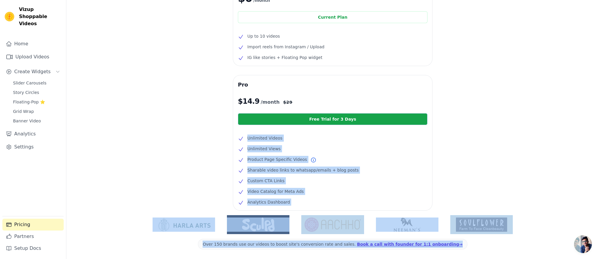
scroll to position [79, 0]
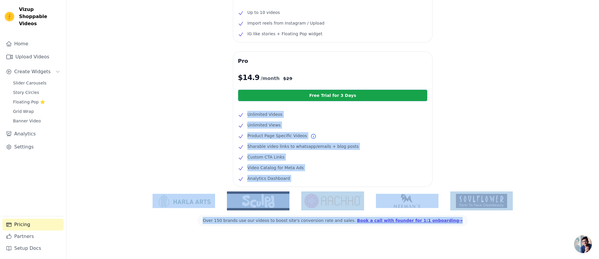
drag, startPoint x: 208, startPoint y: 197, endPoint x: 197, endPoint y: 183, distance: 17.6
click at [203, 240] on div "Free $0 /month Current Plan Up to 10 videos Import reels from Instagram / Uploa…" at bounding box center [332, 102] width 532 height 311
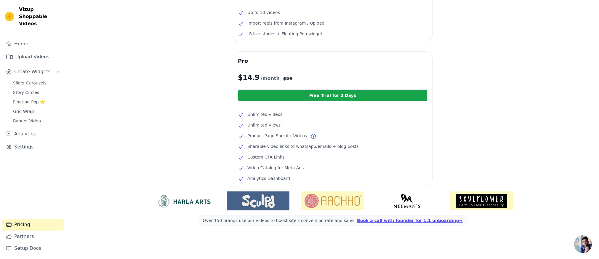
click at [195, 170] on div "Free $0 /month Current Plan Up to 10 videos Import reels from Instagram / Uploa…" at bounding box center [332, 102] width 532 height 311
